Goal: Task Accomplishment & Management: Manage account settings

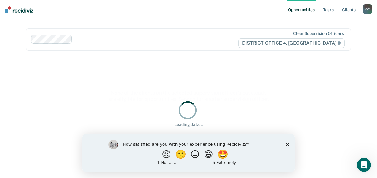
click at [283, 145] on div "How satisfied are you with your experience using Recidiviz? 😠 🙁 😑 😄 🤩 1 - Not a…" at bounding box center [188, 153] width 212 height 38
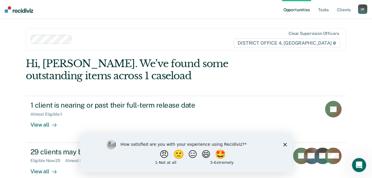
click at [286, 144] on icon "Close survey" at bounding box center [285, 145] width 4 height 4
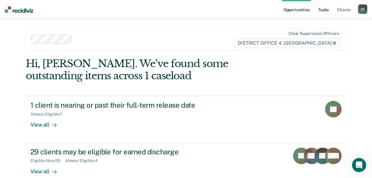
click at [320, 10] on link "Tasks" at bounding box center [323, 9] width 13 height 19
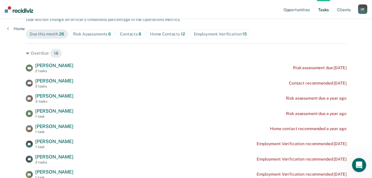
scroll to position [65, 0]
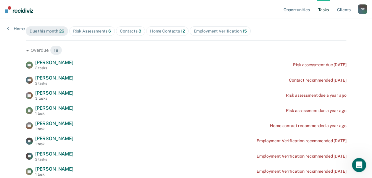
click at [165, 29] on div "Home Contacts 12" at bounding box center [167, 31] width 35 height 5
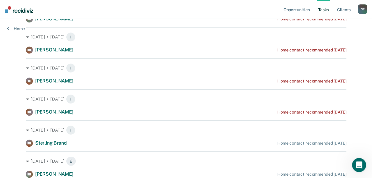
scroll to position [141, 0]
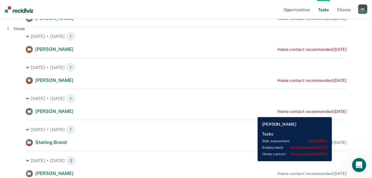
click at [339, 113] on div "Home contact recommended [DATE]" at bounding box center [311, 111] width 69 height 5
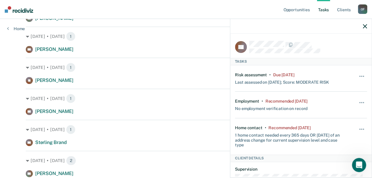
click at [365, 27] on icon "button" at bounding box center [365, 26] width 4 height 4
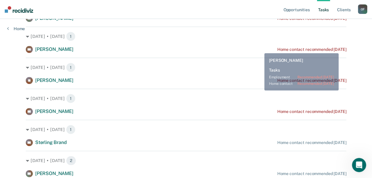
click at [344, 50] on div "Home contact recommended [DATE]" at bounding box center [311, 49] width 69 height 5
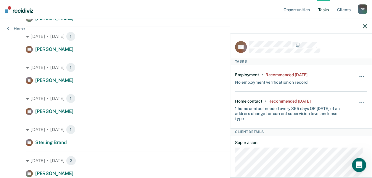
click at [357, 76] on button "button" at bounding box center [362, 79] width 10 height 9
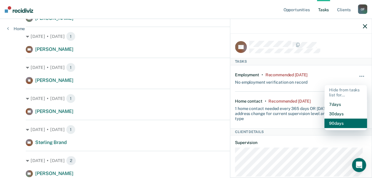
click at [329, 123] on button "90 days" at bounding box center [346, 123] width 43 height 9
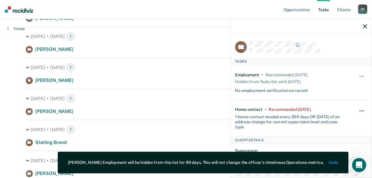
click at [357, 110] on button "button" at bounding box center [362, 113] width 10 height 9
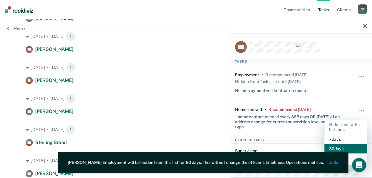
click at [341, 150] on button "30 days" at bounding box center [346, 148] width 43 height 9
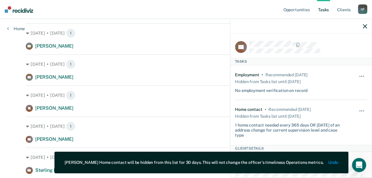
scroll to position [78, 0]
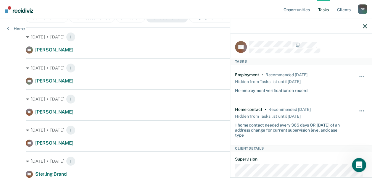
click at [365, 25] on icon "button" at bounding box center [365, 26] width 4 height 4
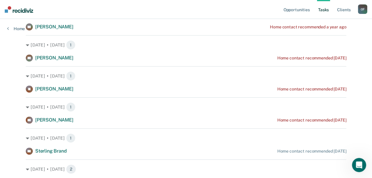
scroll to position [102, 0]
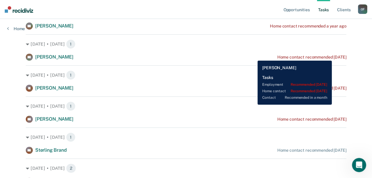
click at [344, 56] on div "Home contact recommended [DATE]" at bounding box center [311, 57] width 69 height 5
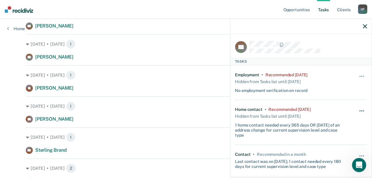
click at [357, 111] on button "button" at bounding box center [362, 113] width 10 height 9
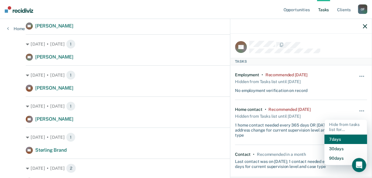
click at [335, 136] on button "7 days" at bounding box center [346, 139] width 43 height 9
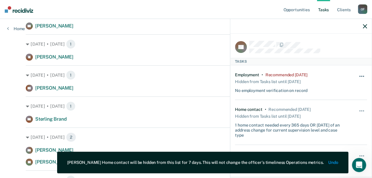
click at [360, 76] on span "button" at bounding box center [360, 76] width 1 height 1
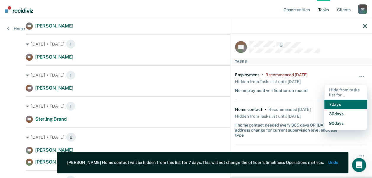
click at [347, 103] on button "7 days" at bounding box center [346, 104] width 43 height 9
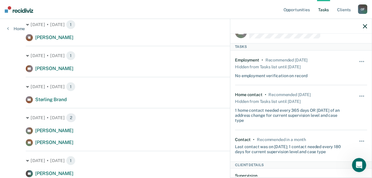
scroll to position [129, 0]
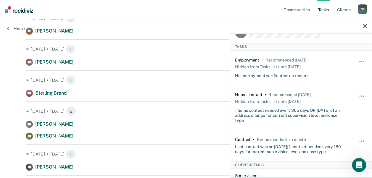
click at [365, 26] on icon "button" at bounding box center [365, 26] width 4 height 4
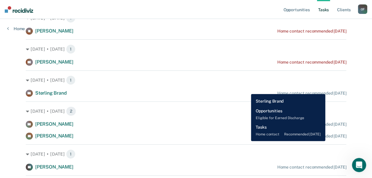
click at [329, 90] on div "[PERSON_NAME] Brand Home contact recommended [DATE]" at bounding box center [186, 93] width 321 height 7
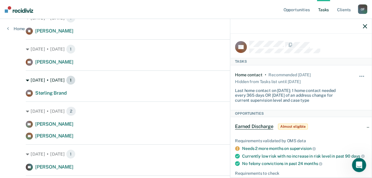
click at [179, 79] on div "[DATE] • [DATE] 1" at bounding box center [186, 80] width 321 height 9
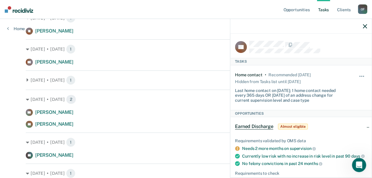
click at [366, 26] on icon "button" at bounding box center [365, 26] width 4 height 4
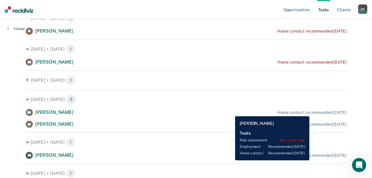
click at [313, 112] on div "Home contact recommended [DATE]" at bounding box center [311, 112] width 69 height 5
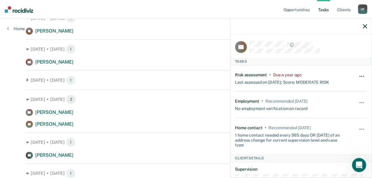
click at [360, 75] on button "button" at bounding box center [362, 79] width 10 height 9
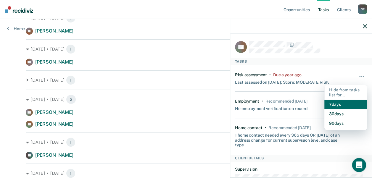
click at [336, 103] on button "7 days" at bounding box center [346, 104] width 43 height 9
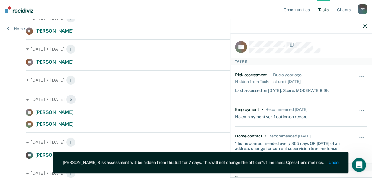
click at [360, 111] on button "button" at bounding box center [362, 113] width 10 height 9
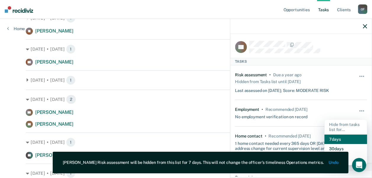
click at [333, 136] on button "7 days" at bounding box center [346, 139] width 43 height 9
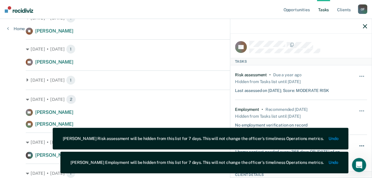
click at [360, 144] on button "button" at bounding box center [362, 148] width 10 height 9
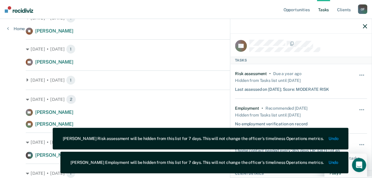
click at [216, 71] on div "[DATE] • [DATE] 1 [PERSON_NAME] Brand Home contact recommended [DATE]" at bounding box center [186, 77] width 321 height 15
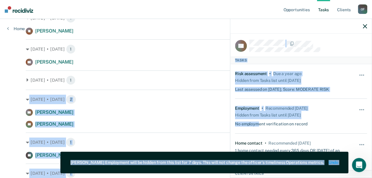
drag, startPoint x: 216, startPoint y: 71, endPoint x: 299, endPoint y: 162, distance: 123.0
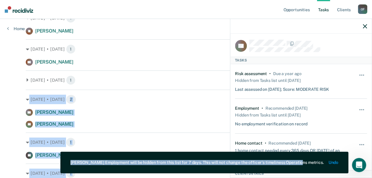
click at [200, 85] on div "[DATE] • [DATE] 1 BB [PERSON_NAME] Home contact recommended a year ago [DATE] •…" at bounding box center [186, 114] width 321 height 275
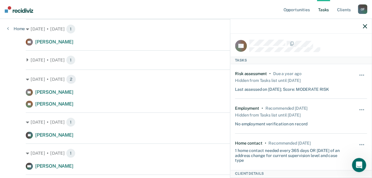
scroll to position [150, 0]
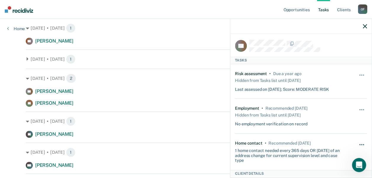
click at [357, 143] on button "button" at bounding box center [362, 147] width 10 height 9
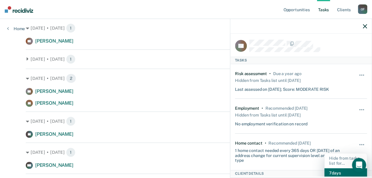
click at [331, 172] on button "7 days" at bounding box center [346, 173] width 43 height 9
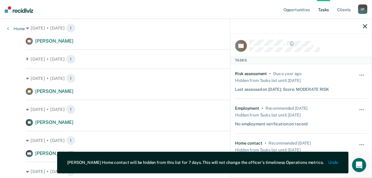
click at [365, 24] on button "button" at bounding box center [365, 26] width 4 height 5
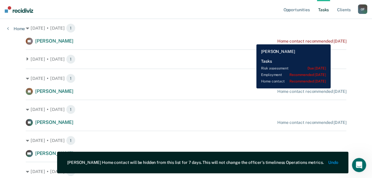
click at [338, 40] on div "Home contact recommended [DATE]" at bounding box center [311, 41] width 69 height 5
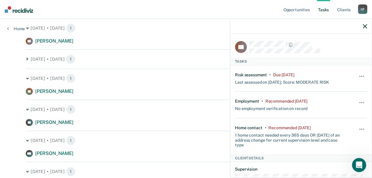
click at [357, 126] on div "Hide from tasks list for... 7 days 30 days 90 days" at bounding box center [362, 137] width 10 height 22
click at [357, 129] on button "button" at bounding box center [362, 132] width 10 height 9
click at [357, 130] on button "button" at bounding box center [362, 132] width 10 height 9
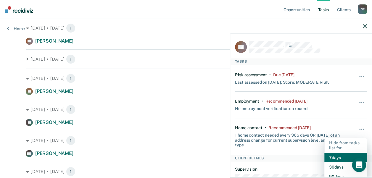
click at [332, 155] on button "7 days" at bounding box center [346, 157] width 43 height 9
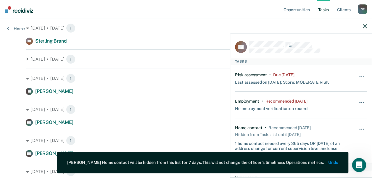
click at [357, 104] on button "button" at bounding box center [362, 105] width 10 height 9
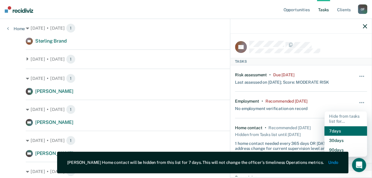
click at [331, 131] on button "7 days" at bounding box center [346, 130] width 43 height 9
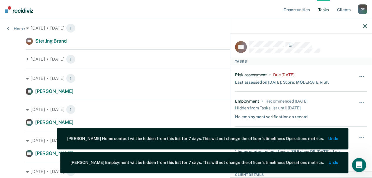
click at [359, 76] on button "button" at bounding box center [362, 79] width 10 height 9
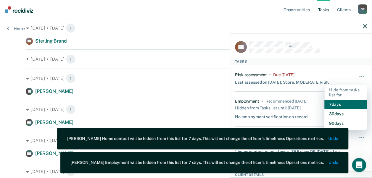
click at [334, 104] on button "7 days" at bounding box center [346, 104] width 43 height 9
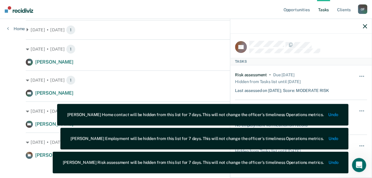
scroll to position [183, 0]
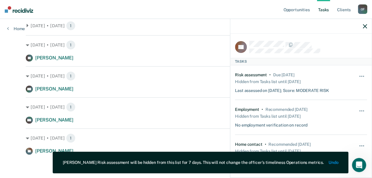
click at [364, 25] on icon "button" at bounding box center [365, 26] width 4 height 4
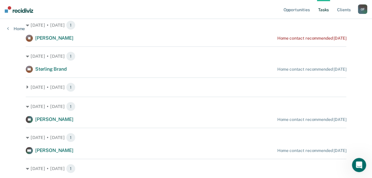
scroll to position [45, 0]
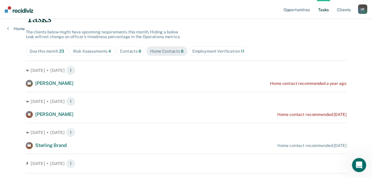
click at [241, 51] on span "11" at bounding box center [243, 51] width 4 height 5
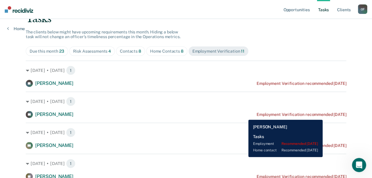
click at [332, 116] on div "Employment Verification recommended [DATE]" at bounding box center [302, 114] width 90 height 5
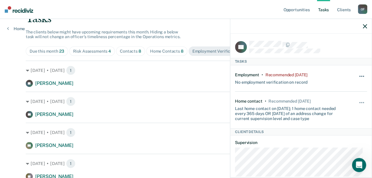
click at [357, 77] on button "button" at bounding box center [362, 79] width 10 height 9
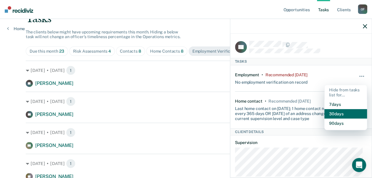
click at [334, 111] on button "30 days" at bounding box center [346, 113] width 43 height 9
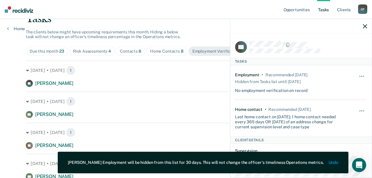
click at [365, 25] on icon "button" at bounding box center [365, 26] width 4 height 4
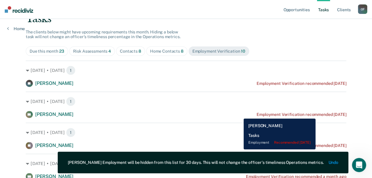
click at [327, 115] on div "Employment Verification recommended [DATE]" at bounding box center [302, 114] width 90 height 5
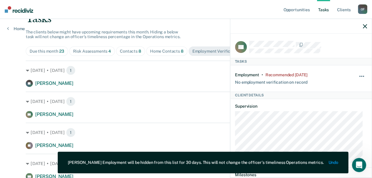
click at [357, 75] on button "button" at bounding box center [362, 79] width 10 height 9
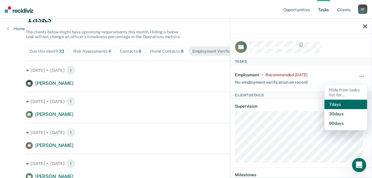
click at [330, 104] on button "7 days" at bounding box center [346, 104] width 43 height 9
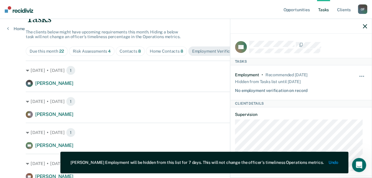
click at [366, 29] on div at bounding box center [301, 26] width 142 height 15
click at [363, 26] on icon "button" at bounding box center [365, 26] width 4 height 4
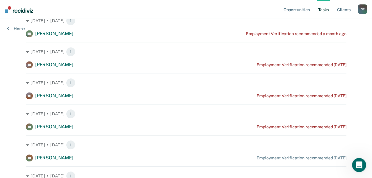
scroll to position [156, 0]
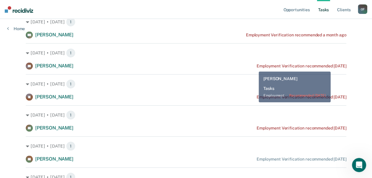
click at [339, 67] on div "Employment Verification recommended [DATE]" at bounding box center [302, 66] width 90 height 5
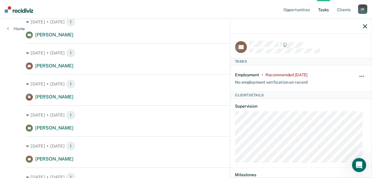
click at [357, 77] on button "button" at bounding box center [362, 79] width 10 height 9
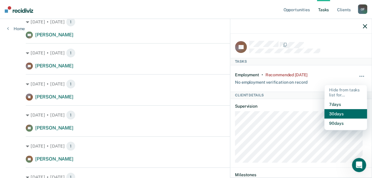
click at [331, 116] on button "30 days" at bounding box center [346, 113] width 43 height 9
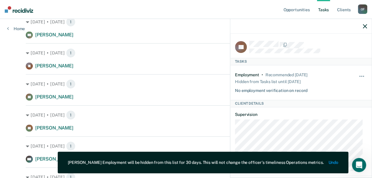
click at [364, 25] on icon "button" at bounding box center [365, 26] width 4 height 4
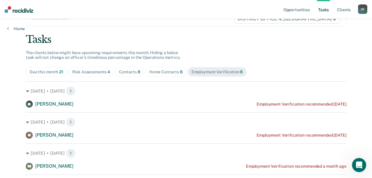
scroll to position [13, 0]
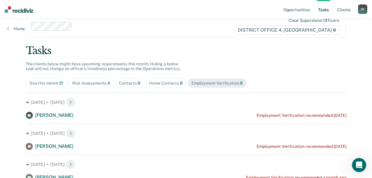
click at [133, 81] on div "Contacts 8" at bounding box center [129, 83] width 21 height 5
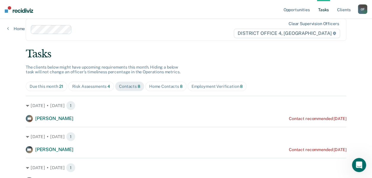
scroll to position [6, 0]
